Goal: Find contact information: Find contact information

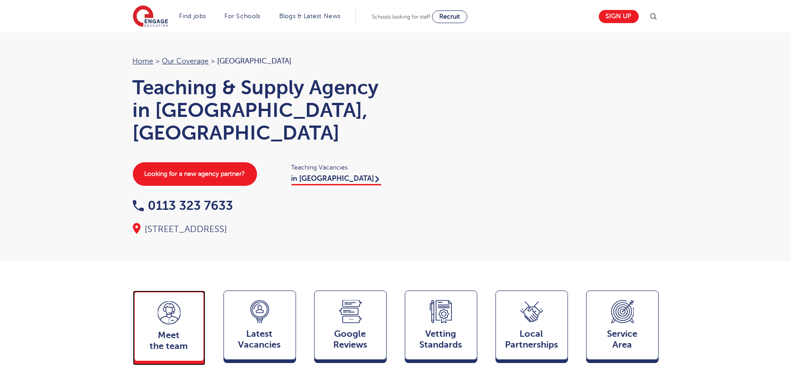
click at [148, 330] on span "Meet the team" at bounding box center [169, 341] width 60 height 22
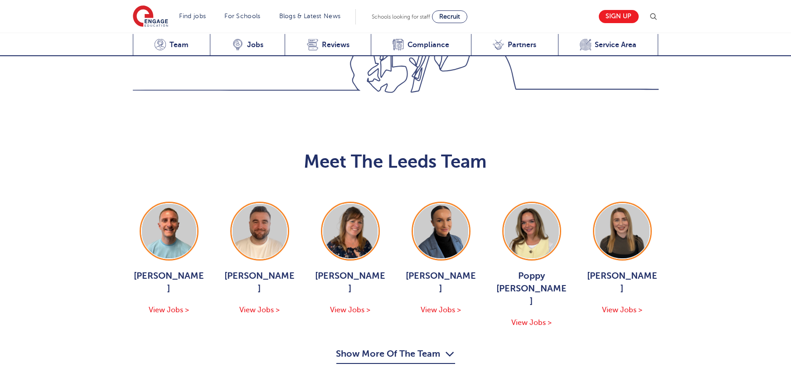
scroll to position [989, 0]
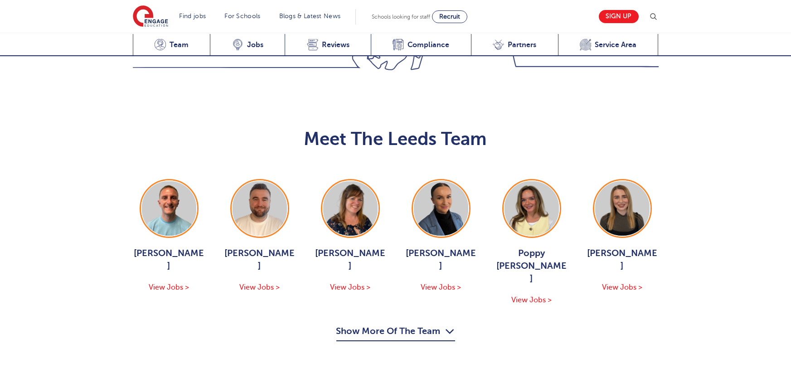
click at [373, 324] on button "Show More Of The Team" at bounding box center [395, 332] width 119 height 17
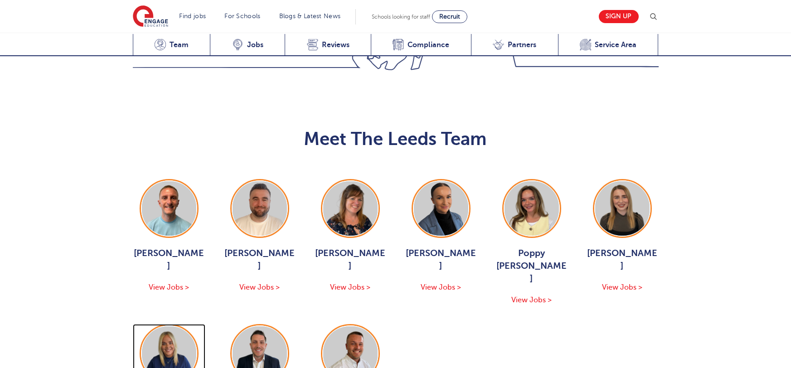
click at [164, 326] on img at bounding box center [169, 353] width 54 height 54
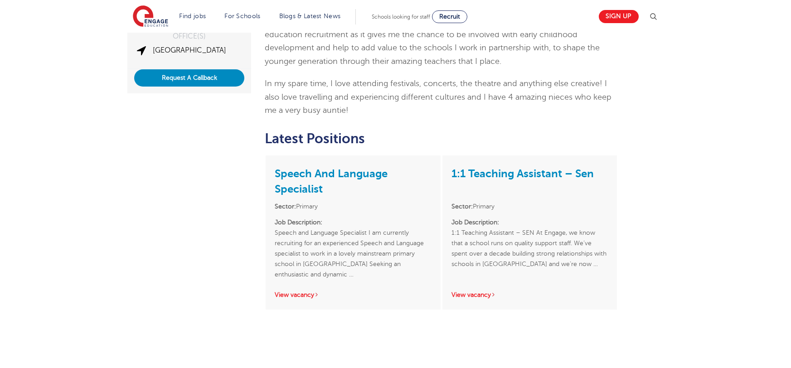
scroll to position [248, 0]
